Goal: Information Seeking & Learning: Learn about a topic

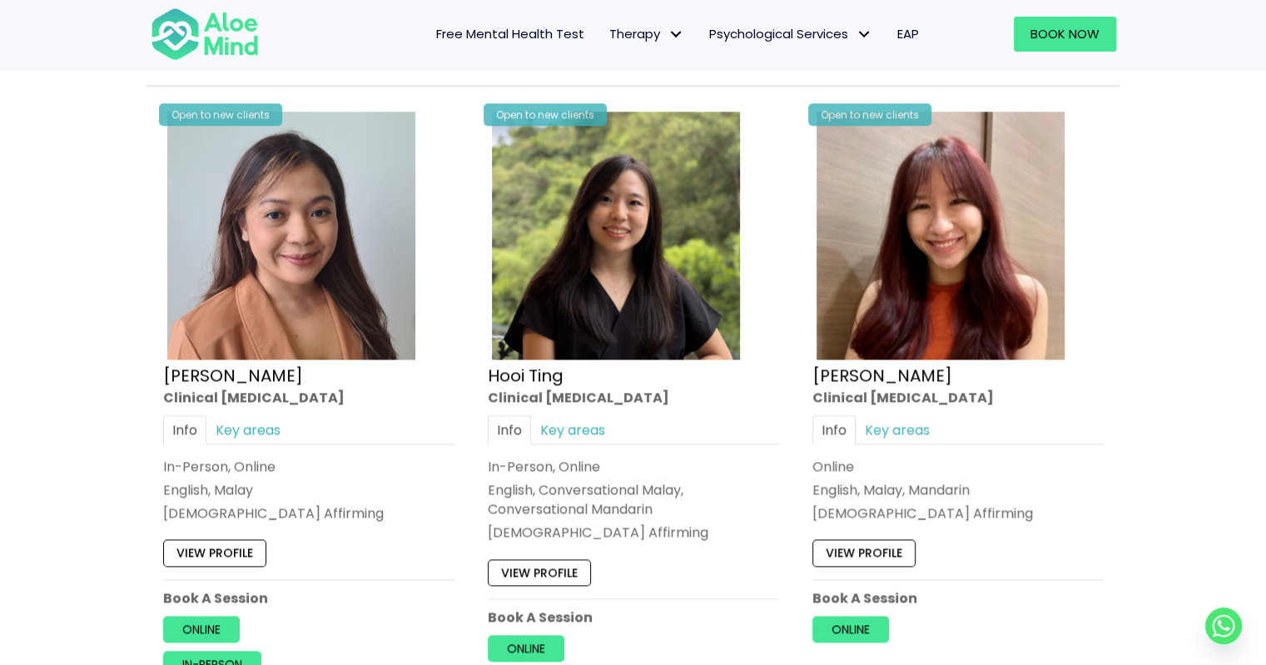
scroll to position [2164, 0]
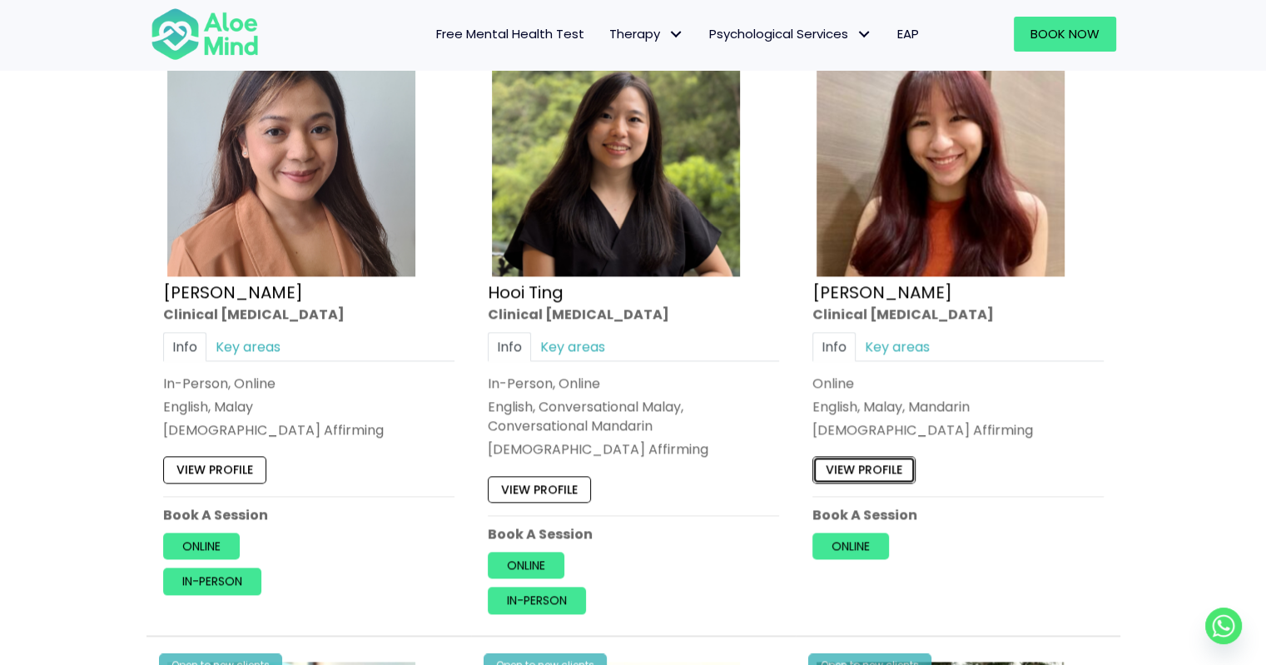
click at [898, 456] on link "View profile" at bounding box center [863, 469] width 103 height 27
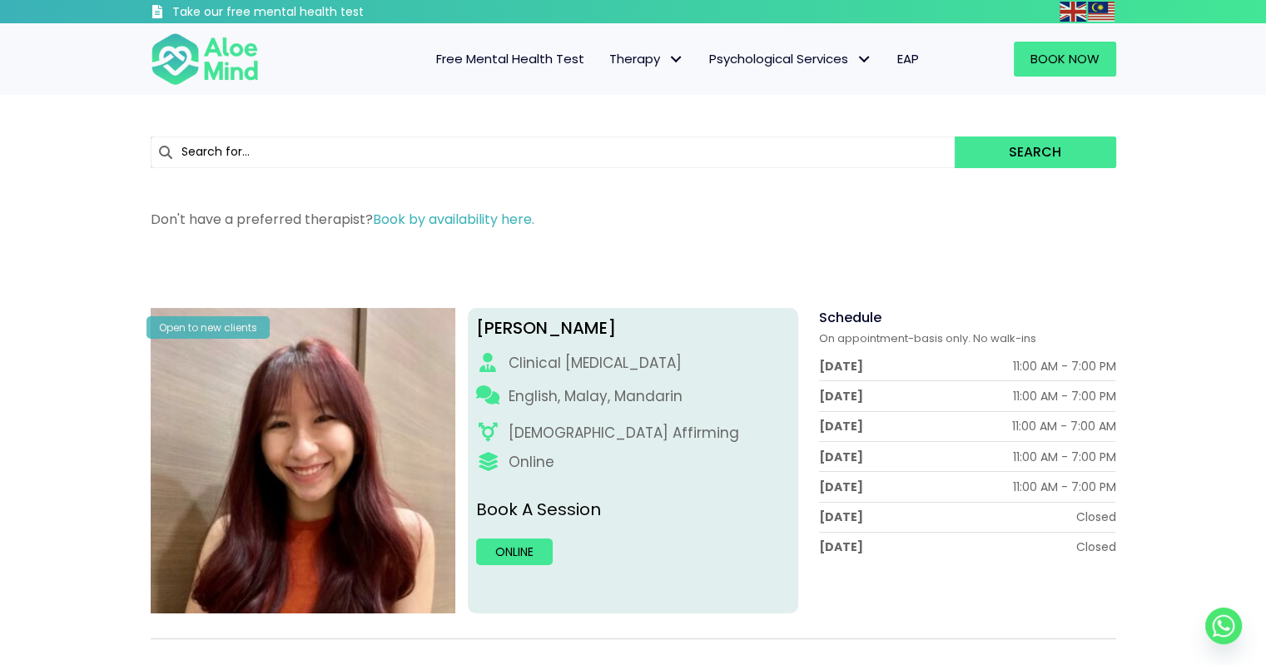
click at [539, 55] on span "Free Mental Health Test" at bounding box center [510, 58] width 148 height 17
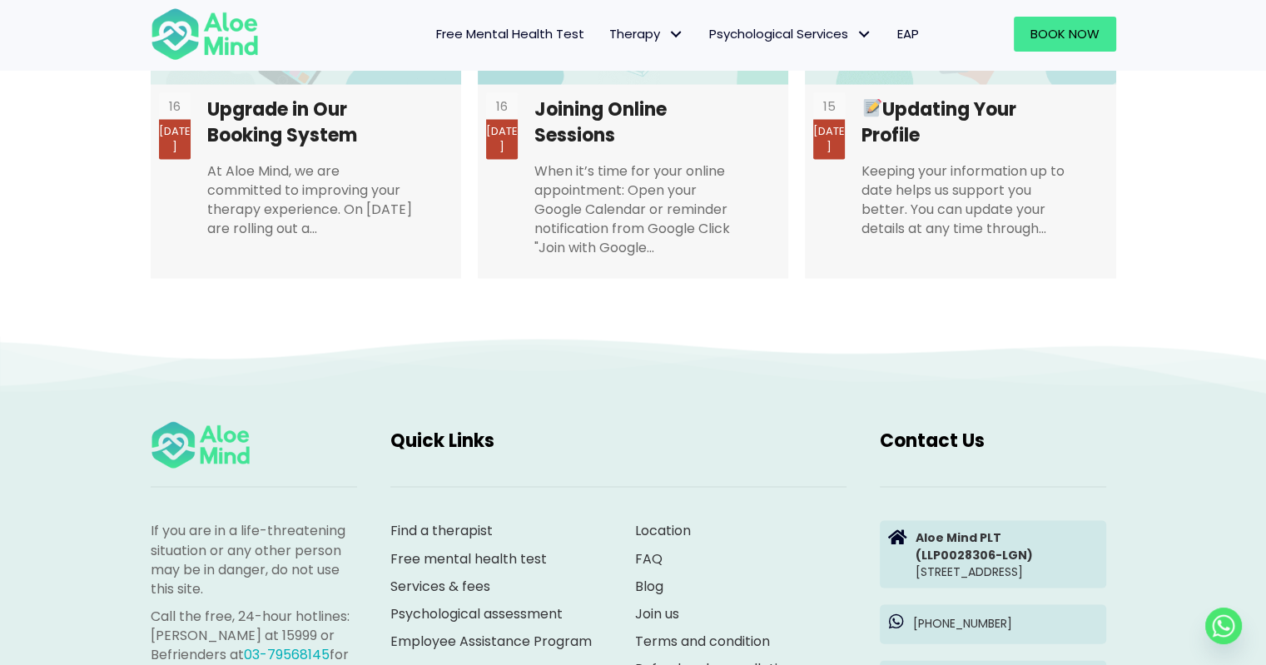
scroll to position [3656, 0]
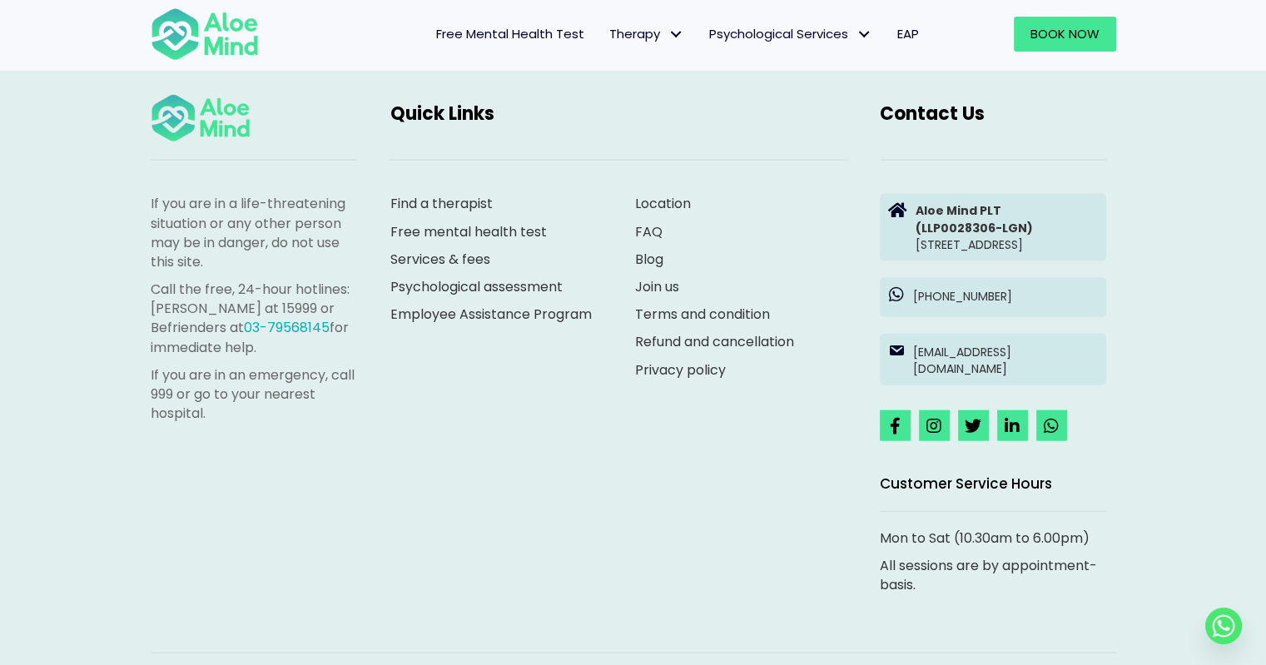
click at [905, 37] on span "EAP" at bounding box center [908, 33] width 22 height 17
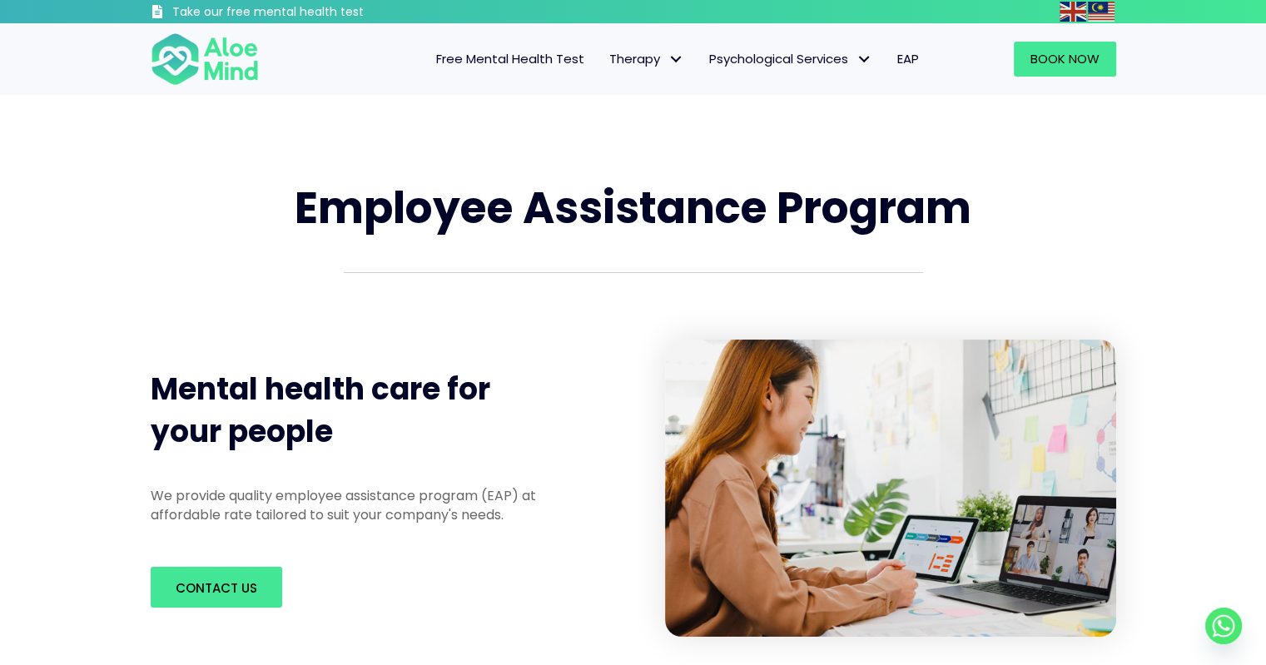
click at [558, 61] on span "Free Mental Health Test" at bounding box center [510, 58] width 148 height 17
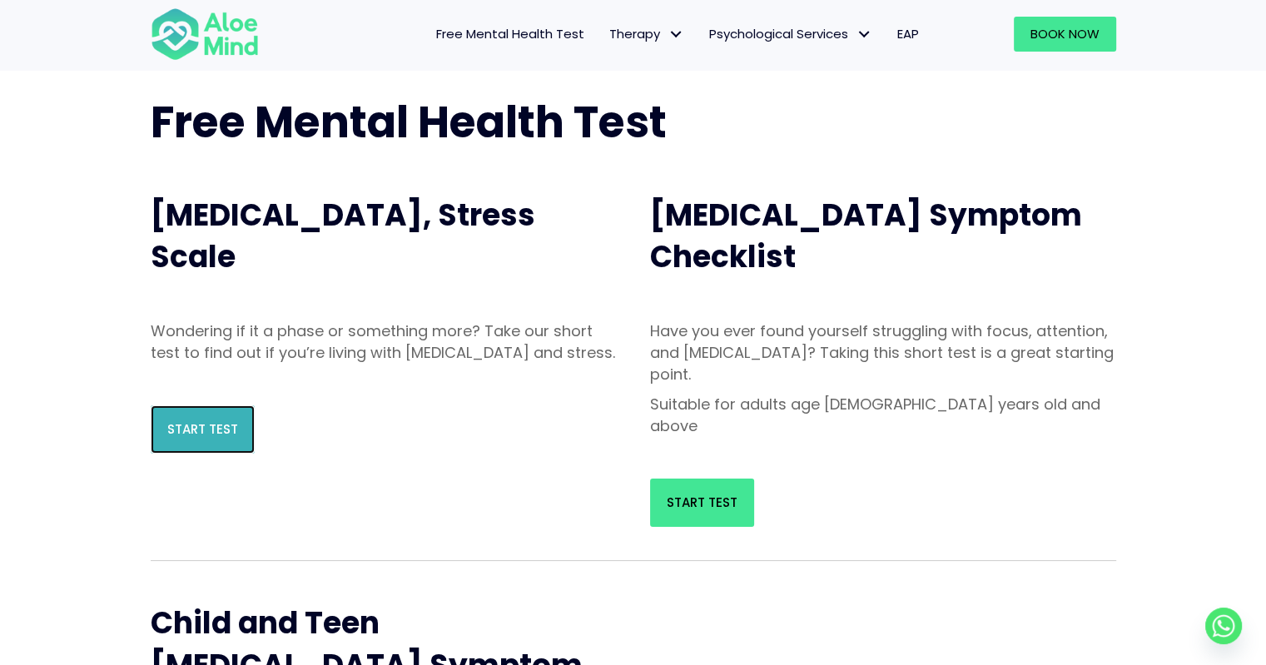
click at [191, 436] on link "Start Test" at bounding box center [203, 429] width 104 height 48
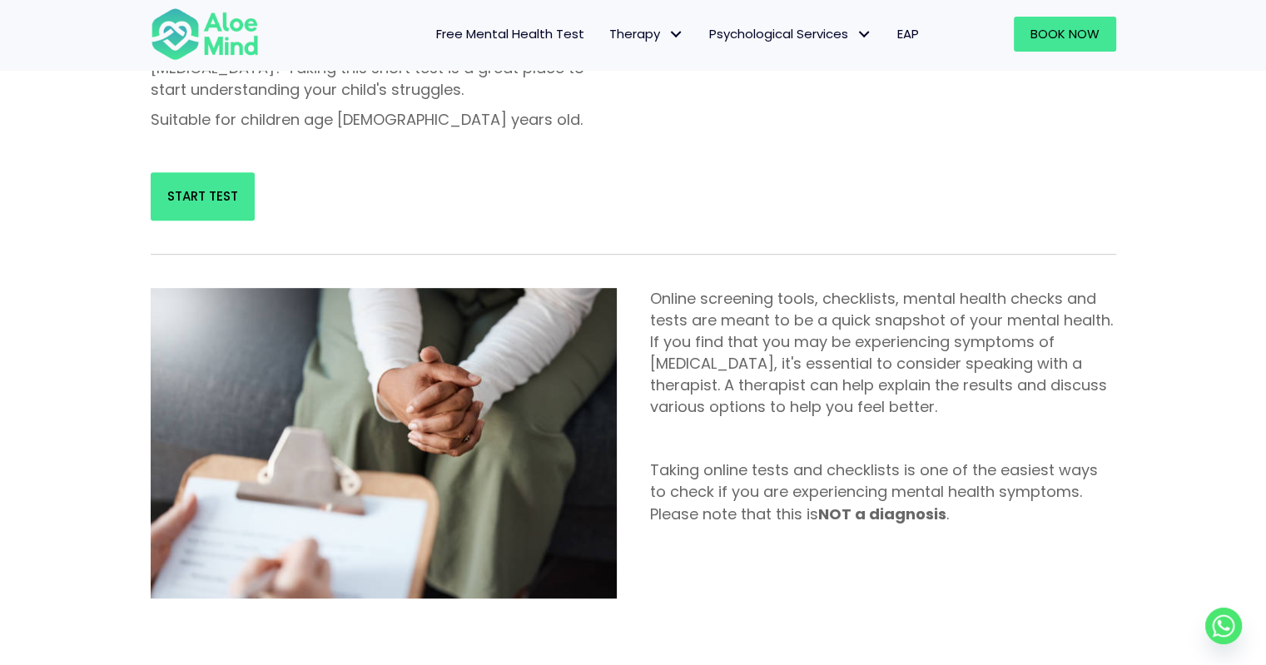
scroll to position [832, 0]
